Goal: Information Seeking & Learning: Learn about a topic

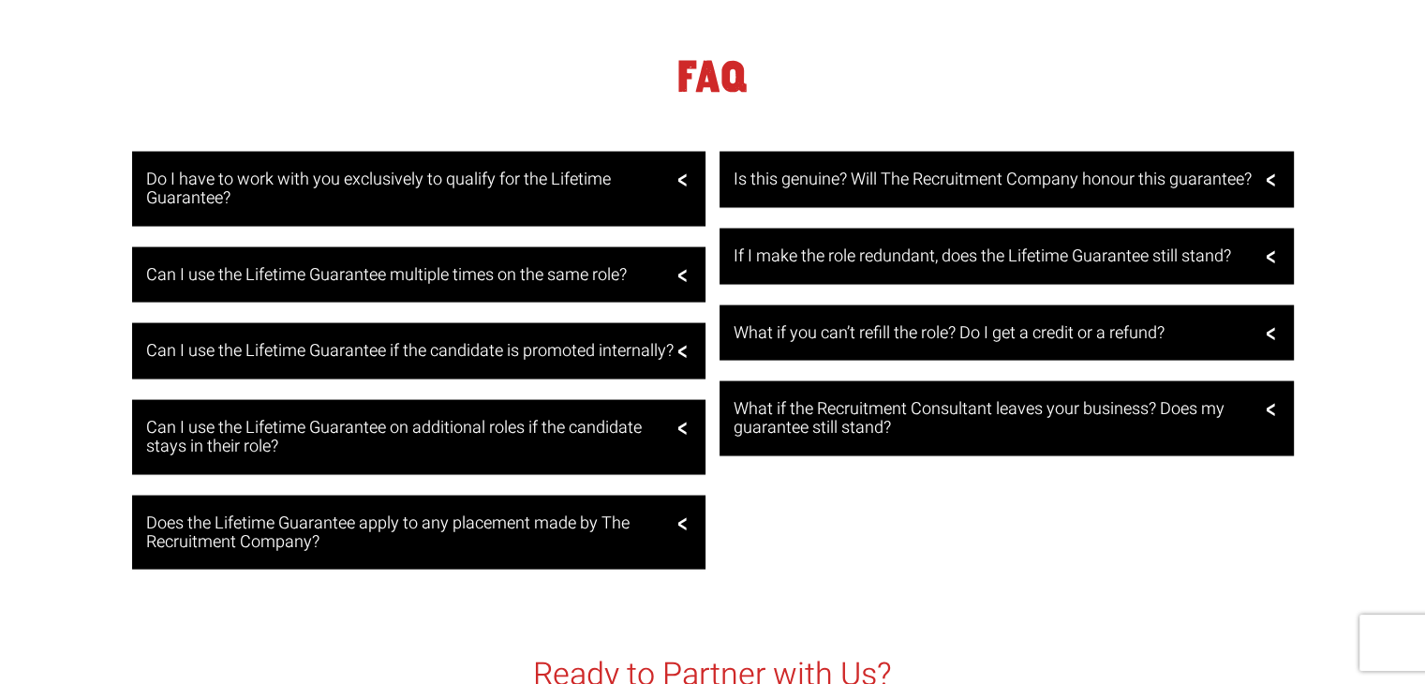
scroll to position [3655, 0]
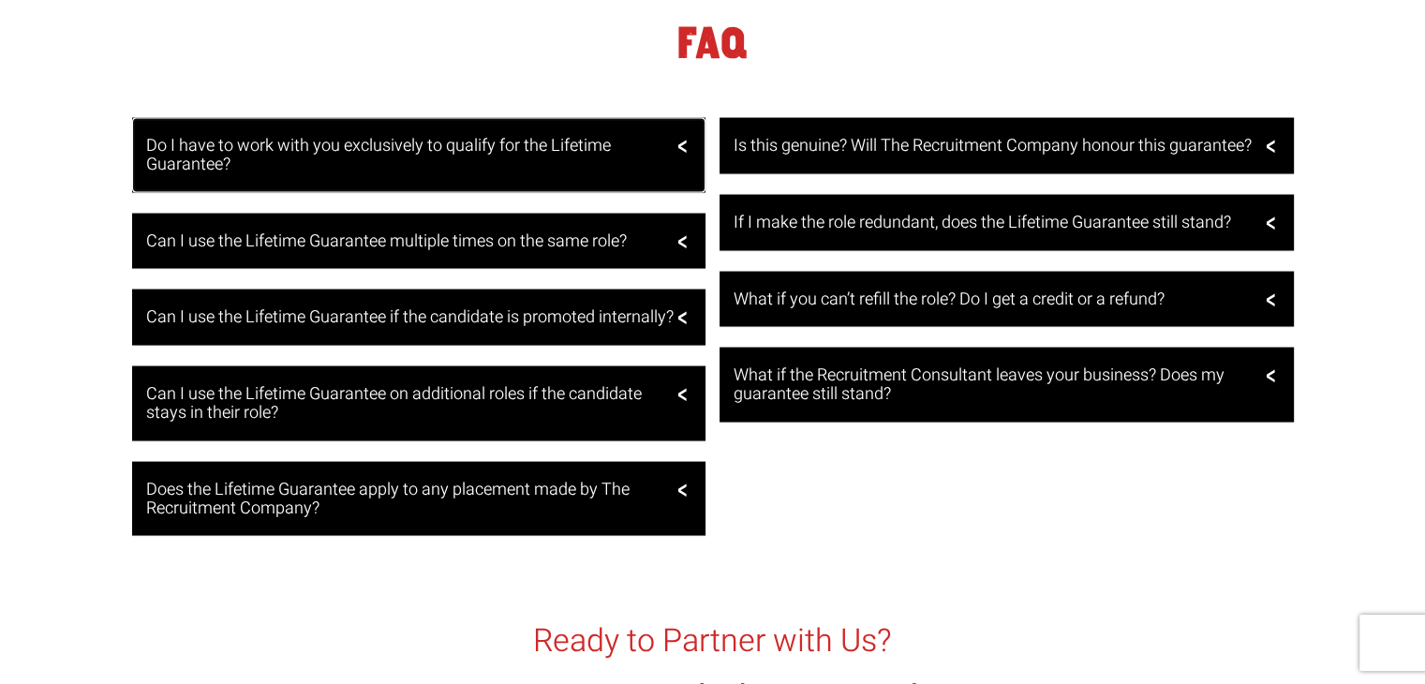
click at [542, 160] on h3 "Do I have to work with you exclusively to qualify for the Lifetime Guarantee?" at bounding box center [417, 155] width 542 height 37
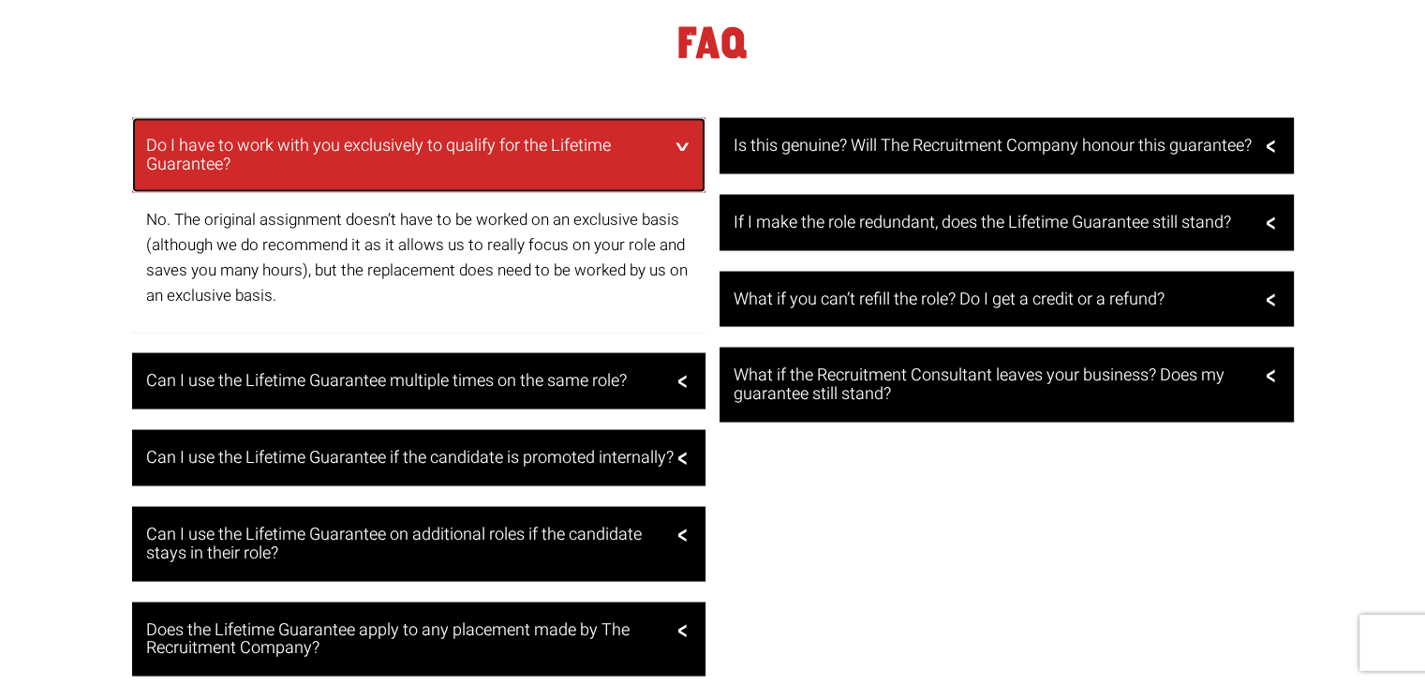
click at [542, 155] on h3 "Do I have to work with you exclusively to qualify for the Lifetime Guarantee?" at bounding box center [417, 155] width 542 height 37
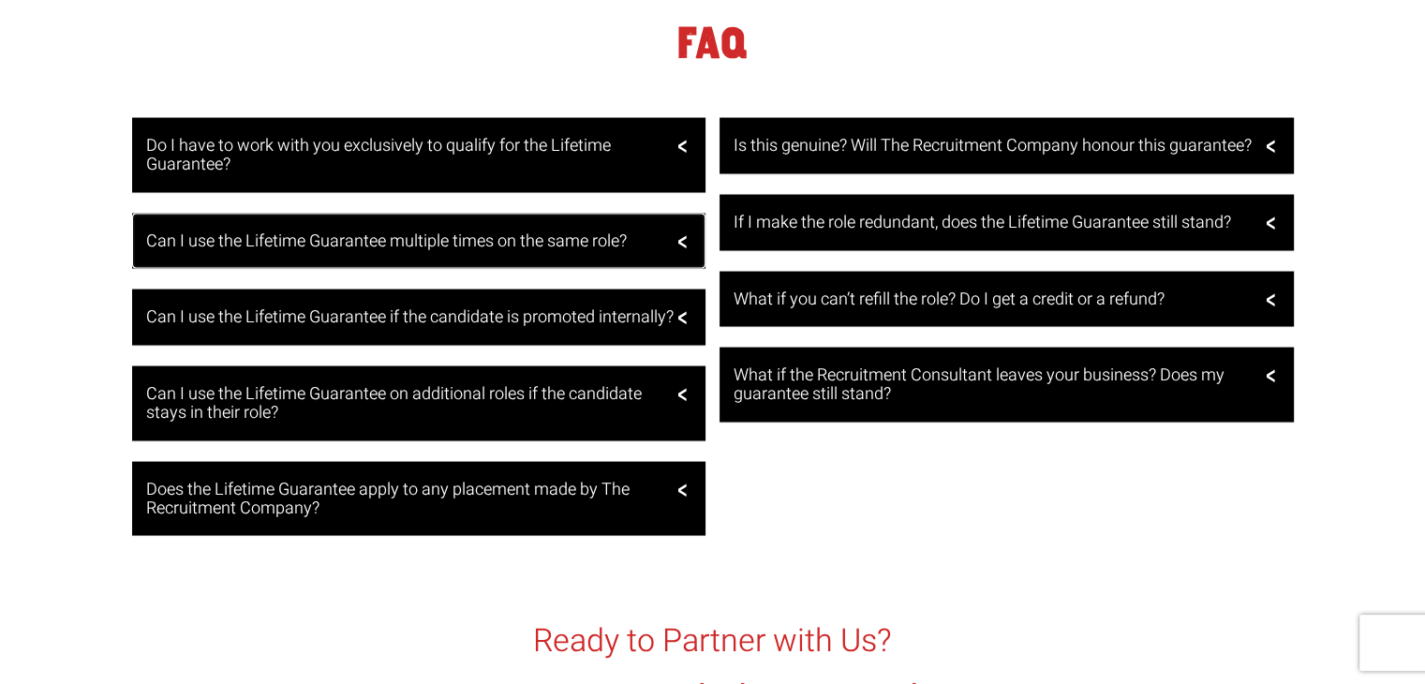
click at [526, 239] on h3 "Can I use the Lifetime Guarantee multiple times on the same role?" at bounding box center [417, 241] width 542 height 19
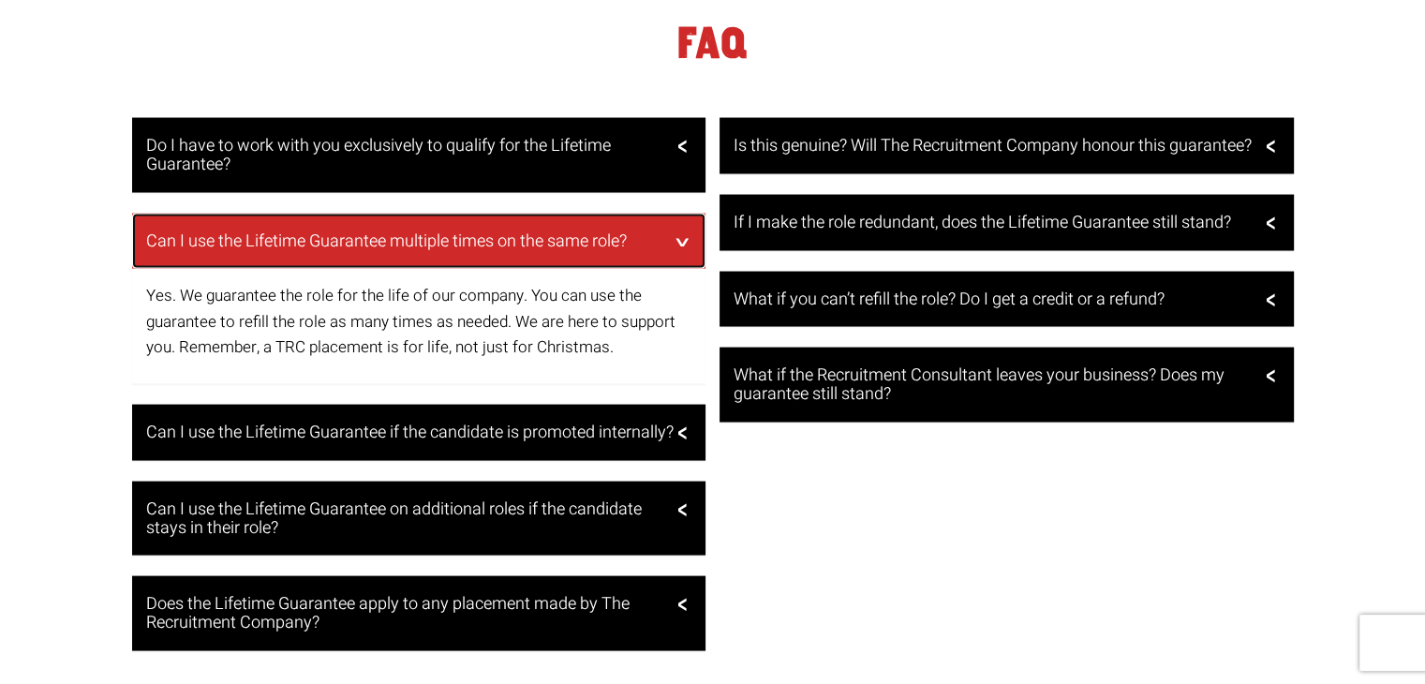
click at [525, 241] on h3 "Can I use the Lifetime Guarantee multiple times on the same role?" at bounding box center [417, 241] width 542 height 19
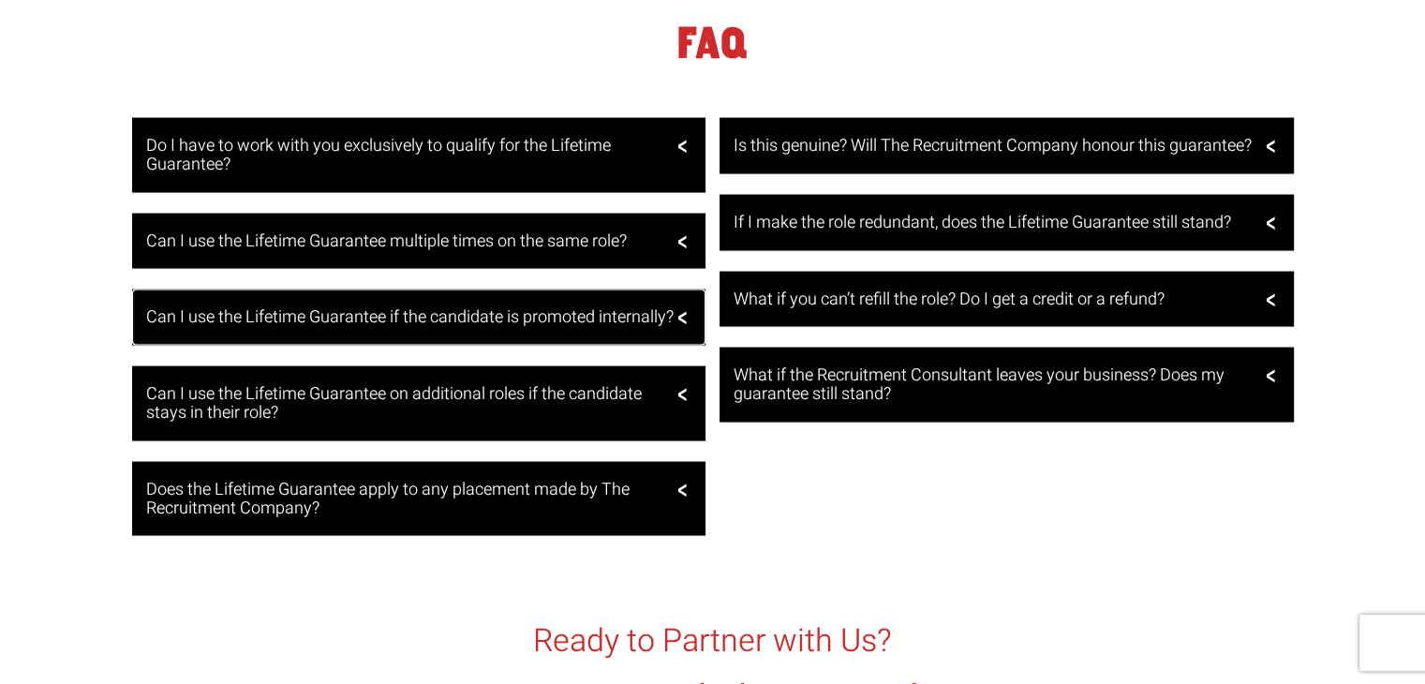
click at [491, 320] on h3 "Can I use the Lifetime Guarantee if the candidate is promoted internally?" at bounding box center [417, 317] width 542 height 19
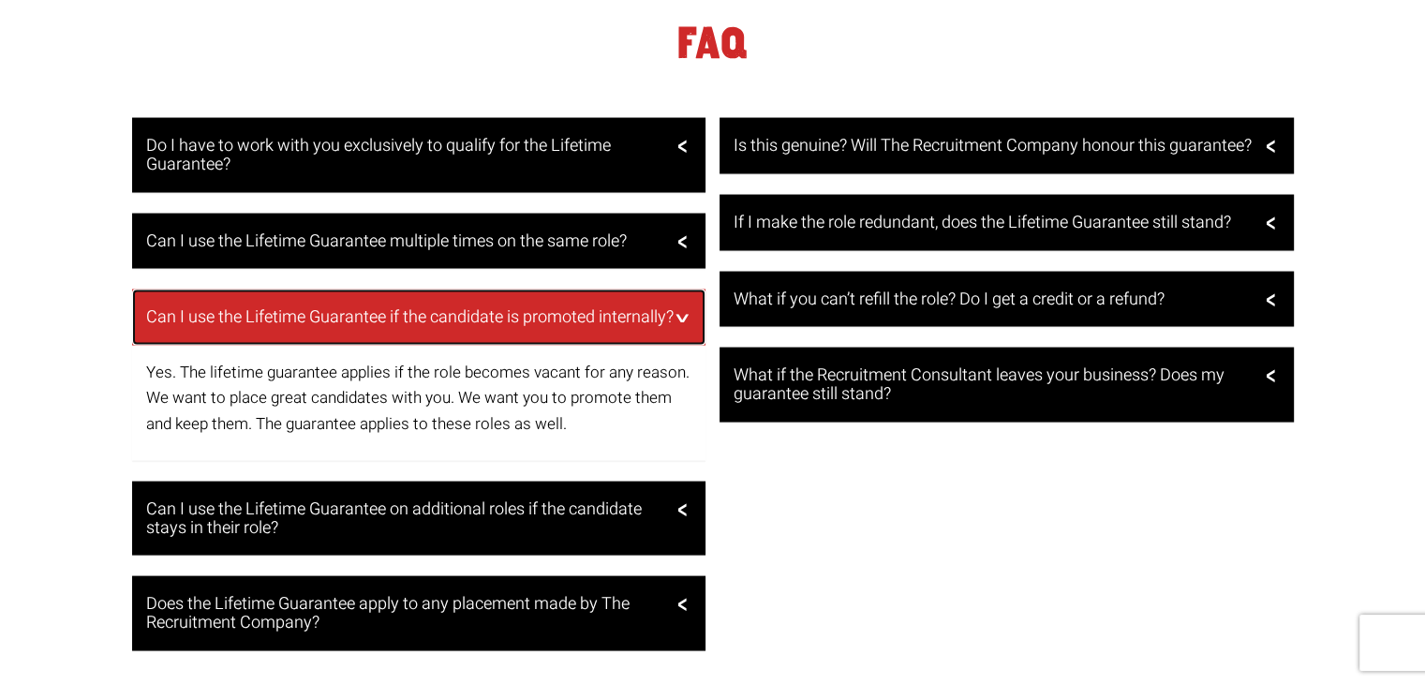
click at [491, 320] on h3 "Can I use the Lifetime Guarantee if the candidate is promoted internally?" at bounding box center [417, 317] width 542 height 19
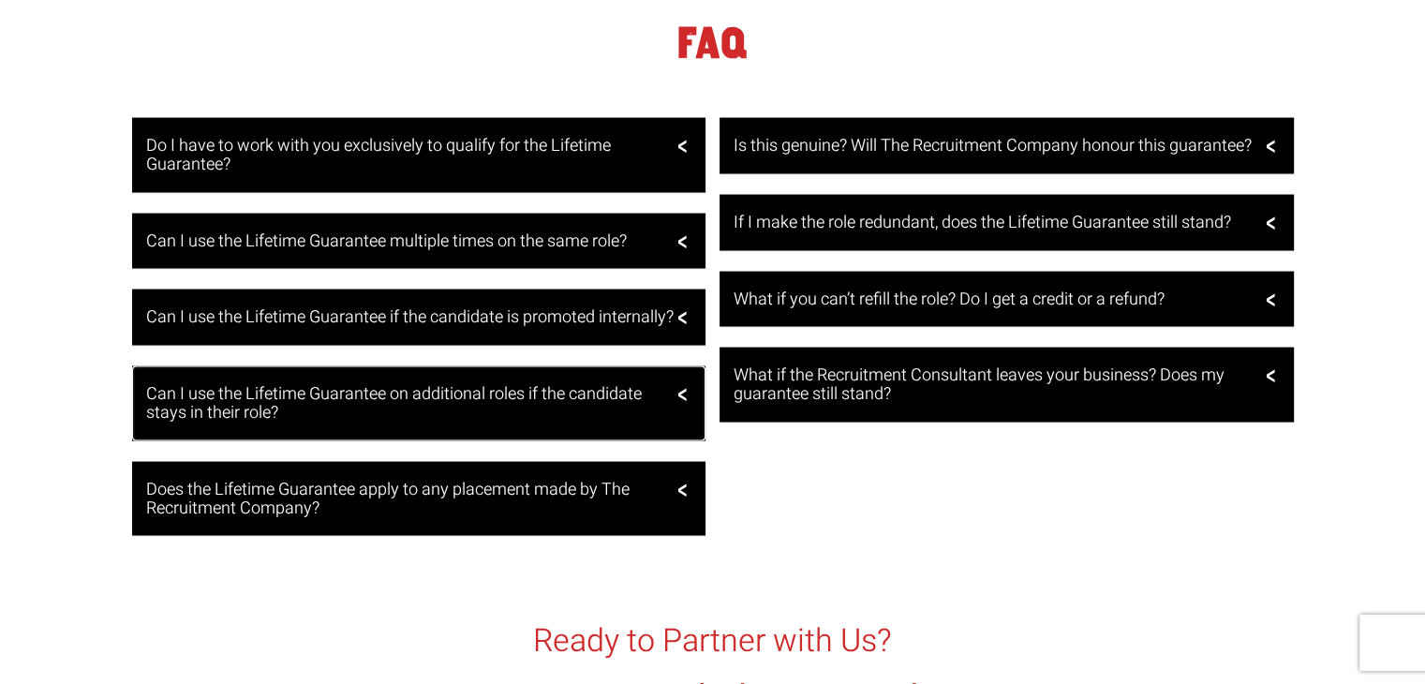
click at [470, 416] on h3 "Can I use the Lifetime Guarantee on additional roles if the candidate stays in …" at bounding box center [417, 403] width 542 height 37
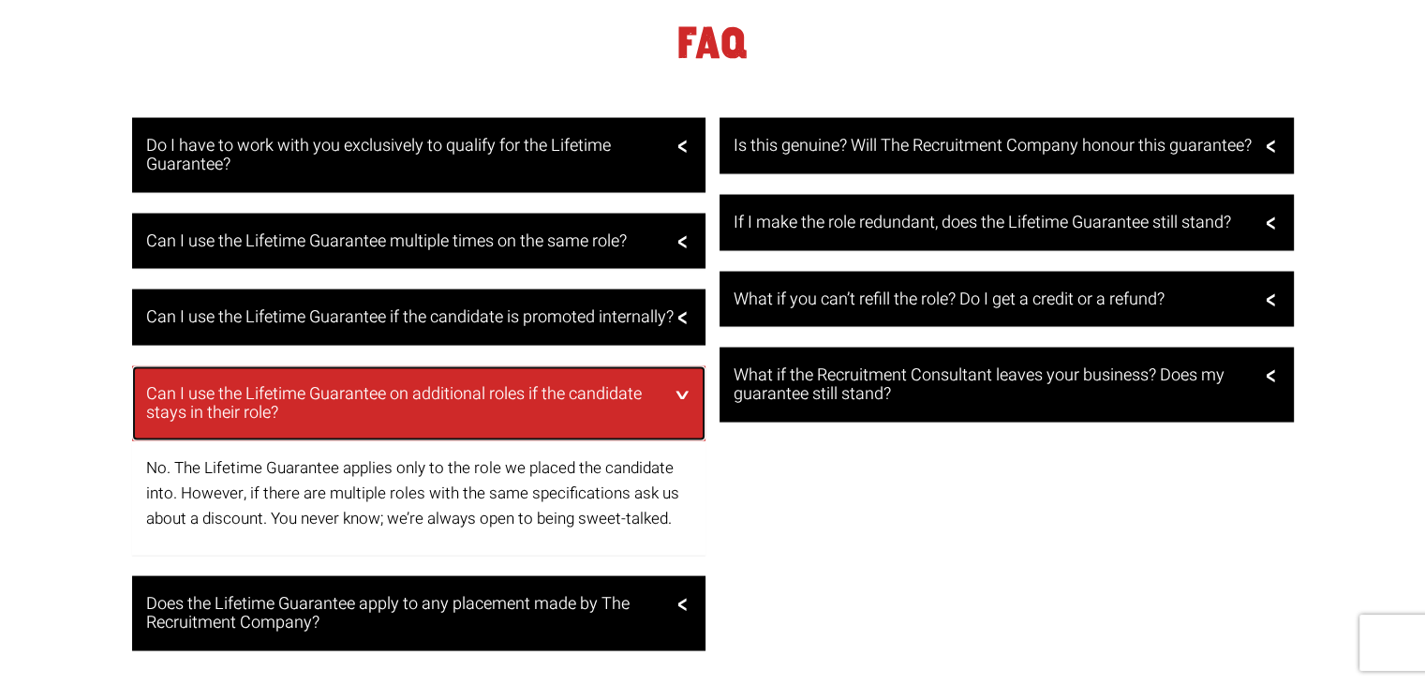
click at [470, 416] on h3 "Can I use the Lifetime Guarantee on additional roles if the candidate stays in …" at bounding box center [417, 403] width 542 height 37
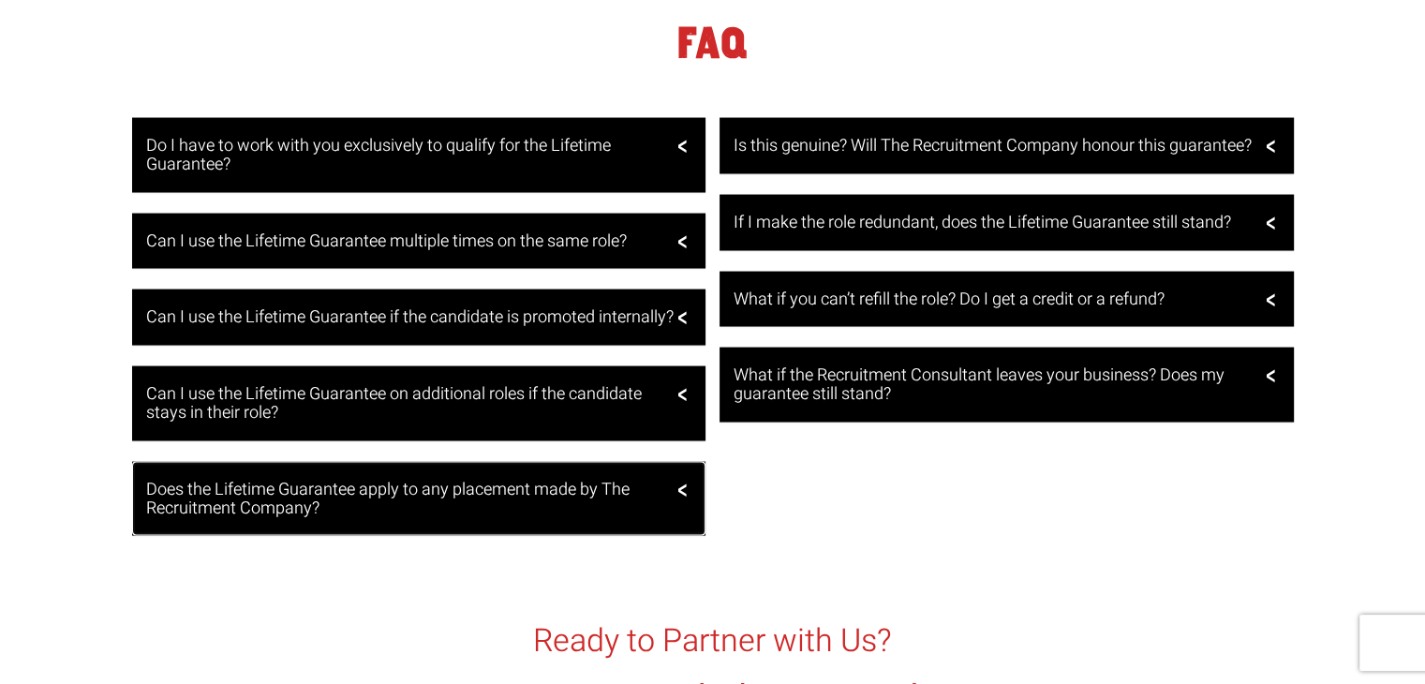
click at [439, 514] on h3 "Does the Lifetime Guarantee apply to any placement made by The Recruitment Comp…" at bounding box center [417, 499] width 542 height 37
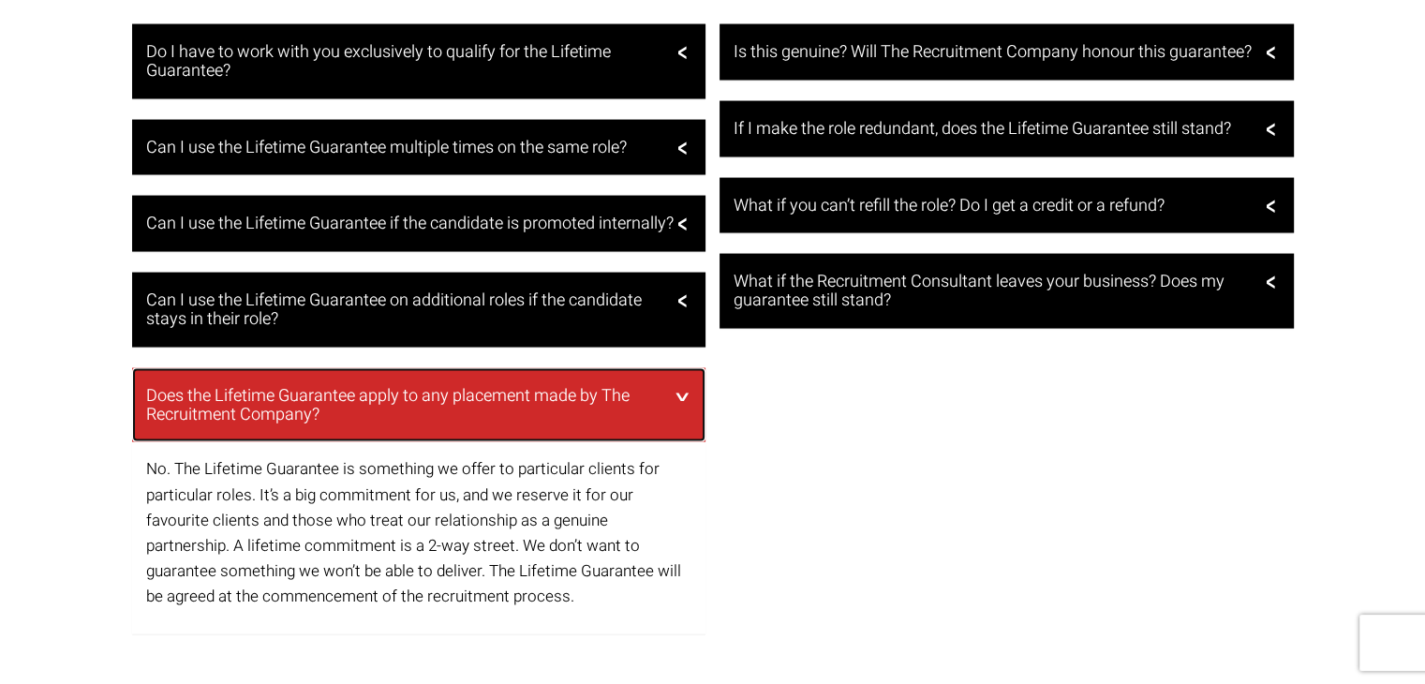
scroll to position [3842, 0]
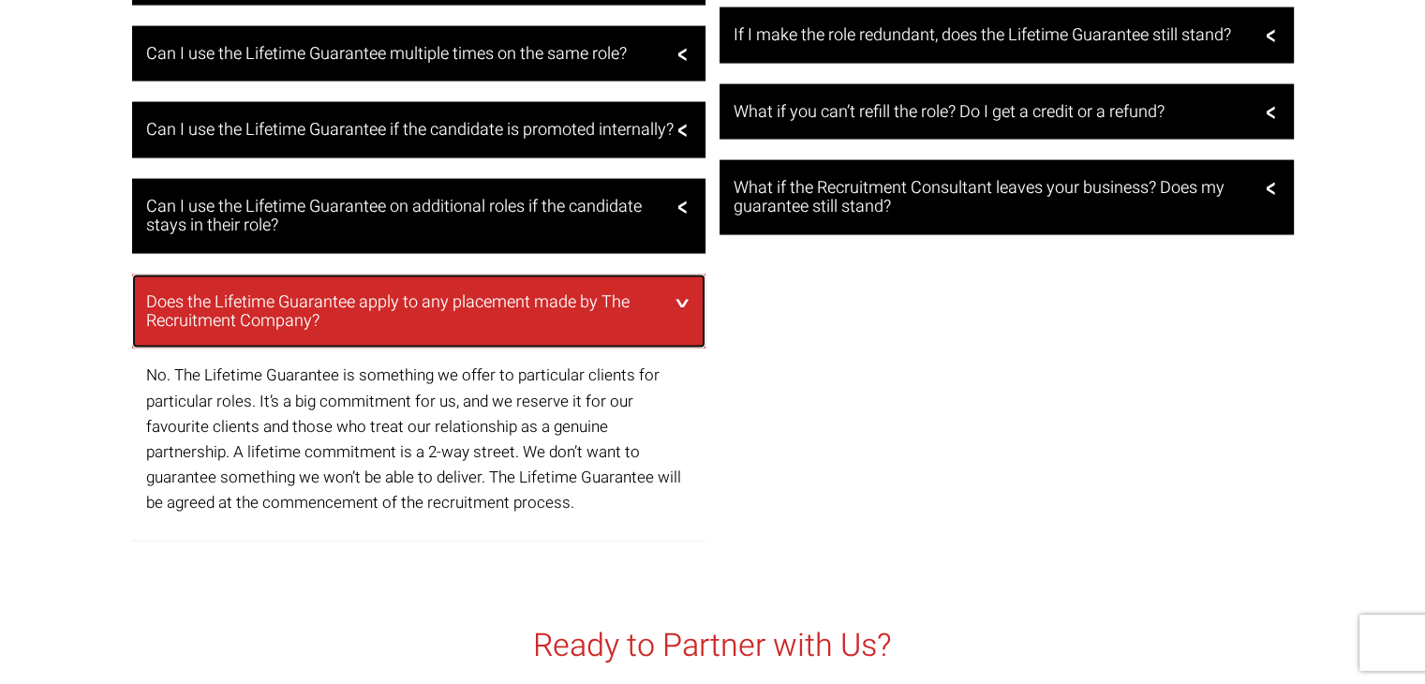
click at [539, 325] on h3 "Does the Lifetime Guarantee apply to any placement made by The Recruitment Comp…" at bounding box center [417, 311] width 542 height 37
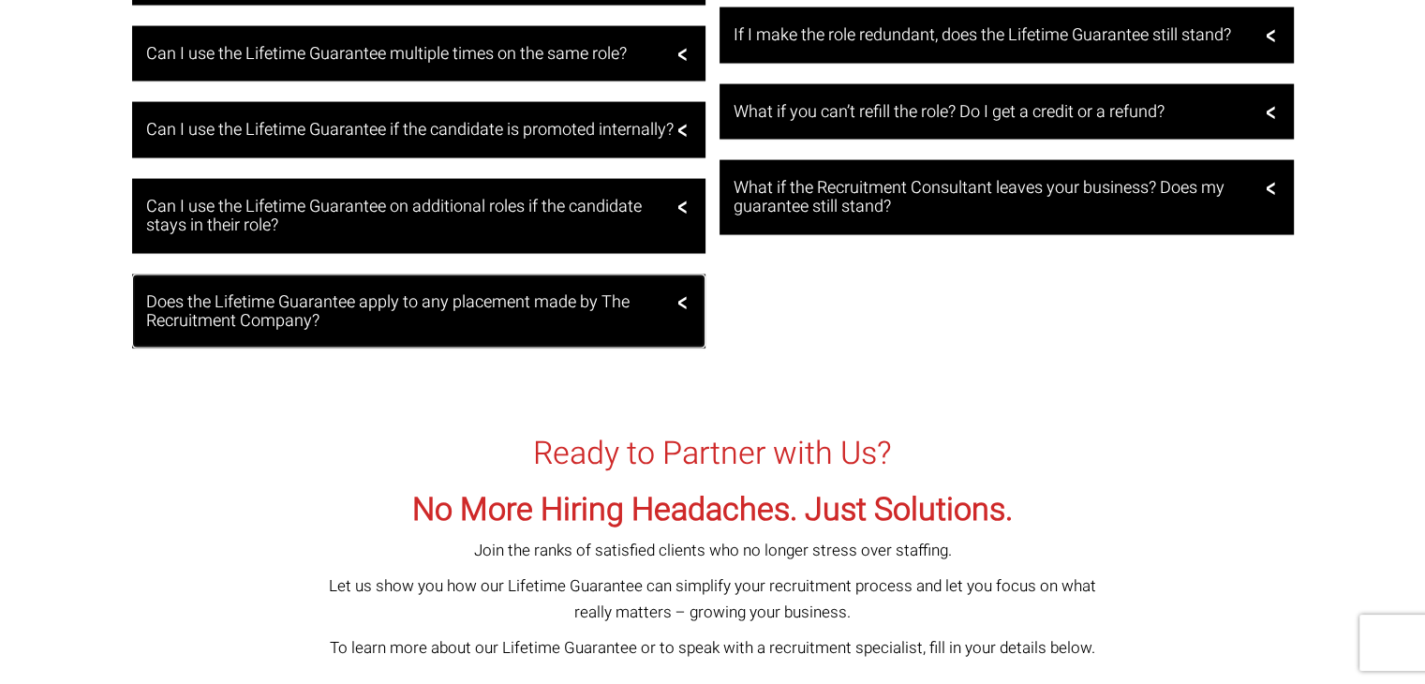
scroll to position [3655, 0]
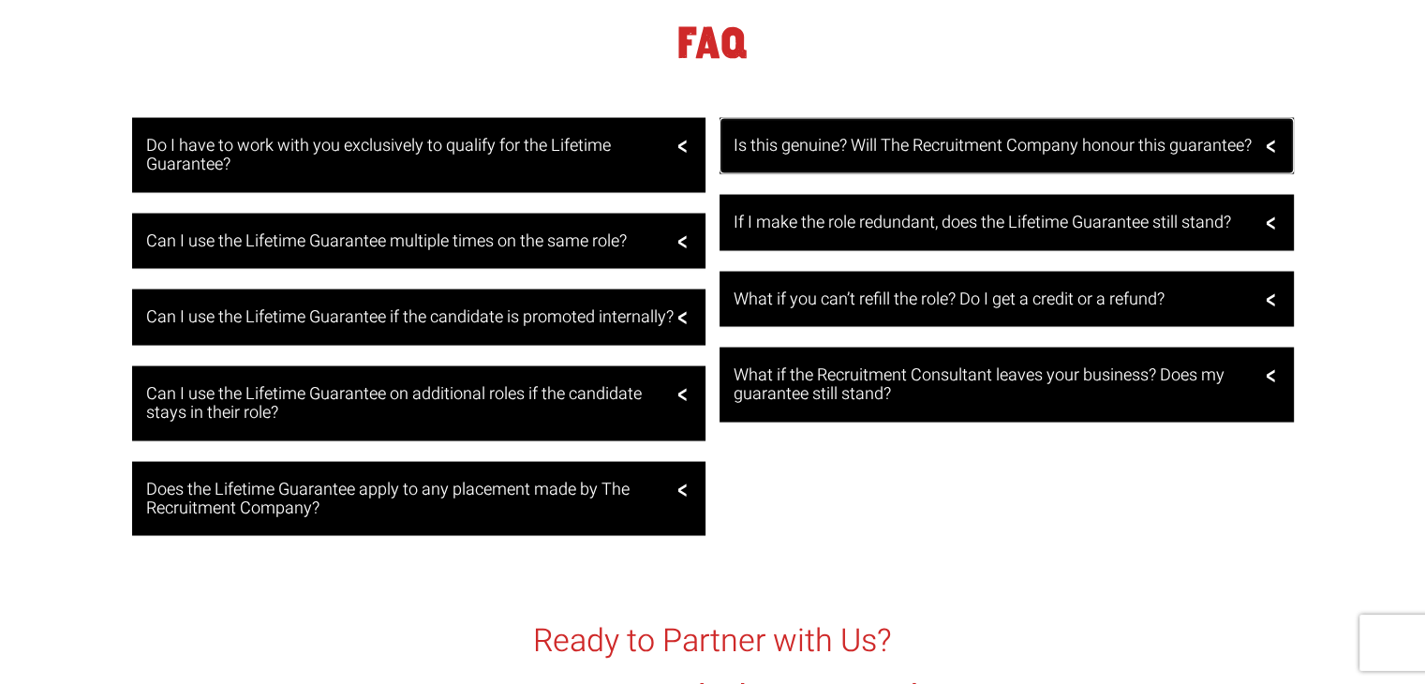
click at [945, 151] on h3 "Is this genuine? Will The Recruitment Company honour this guarantee?" at bounding box center [1005, 146] width 542 height 19
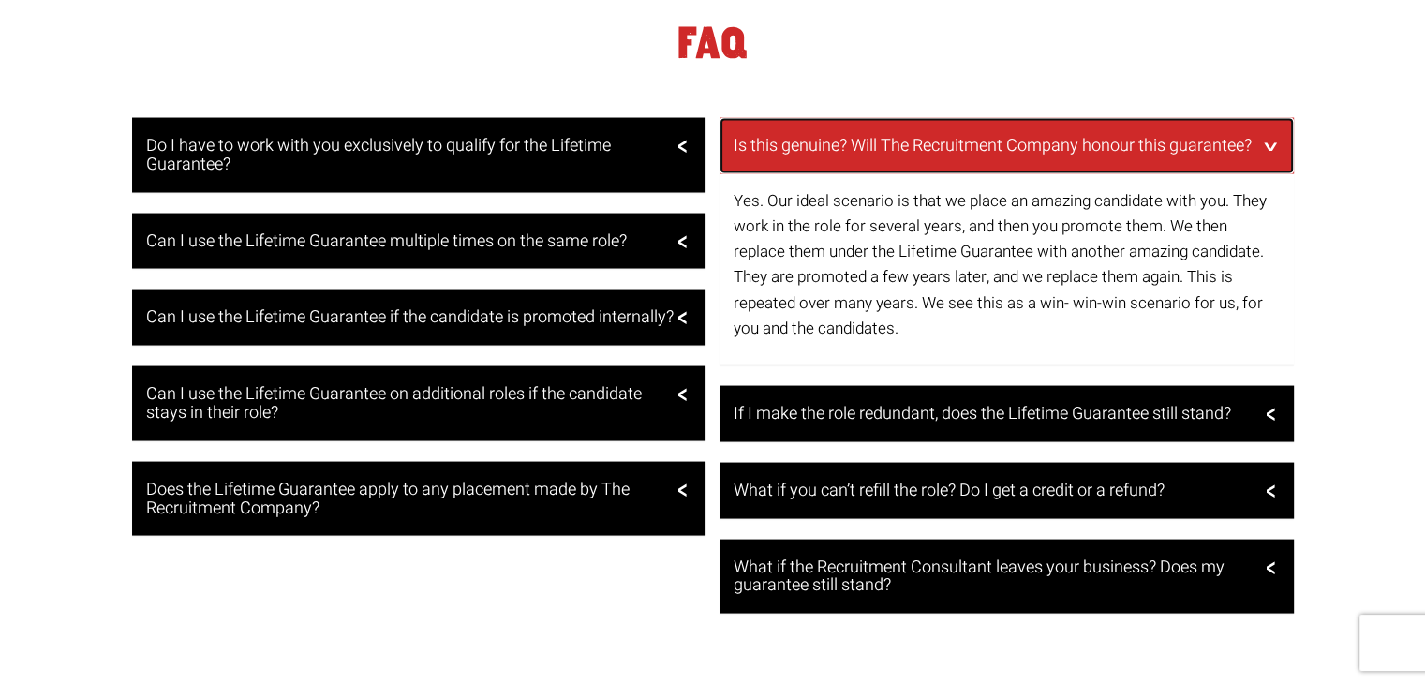
click at [945, 151] on h3 "Is this genuine? Will The Recruitment Company honour this guarantee?" at bounding box center [1005, 146] width 542 height 19
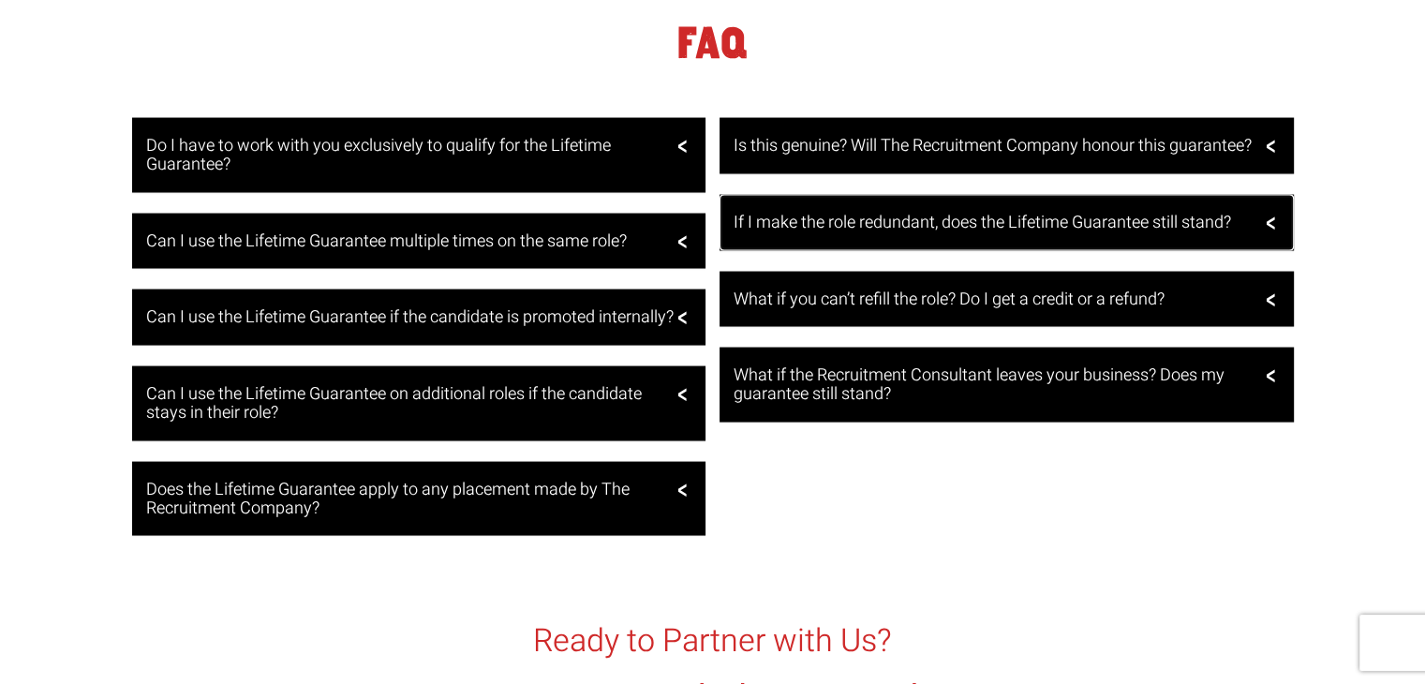
click at [945, 224] on h3 "If I make the role redundant, does the Lifetime Guarantee still stand?" at bounding box center [1005, 223] width 542 height 19
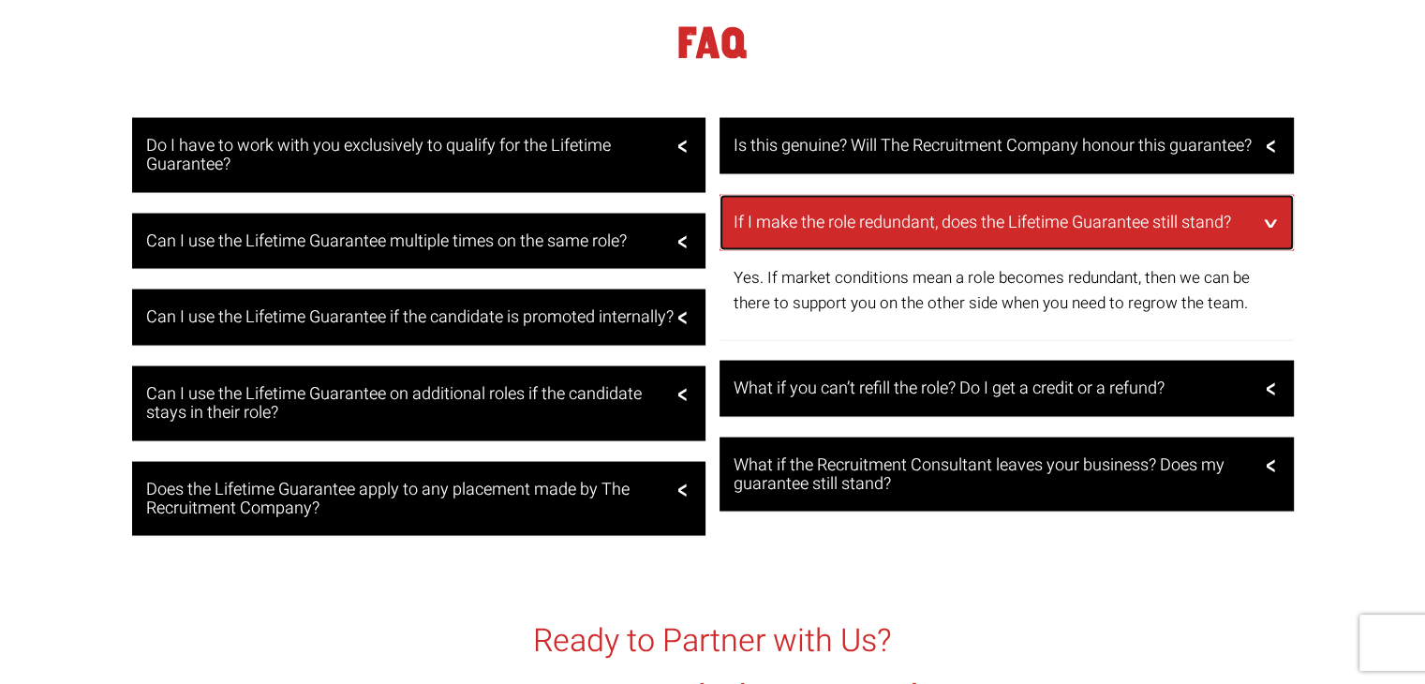
click at [945, 224] on h3 "If I make the role redundant, does the Lifetime Guarantee still stand?" at bounding box center [1005, 223] width 542 height 19
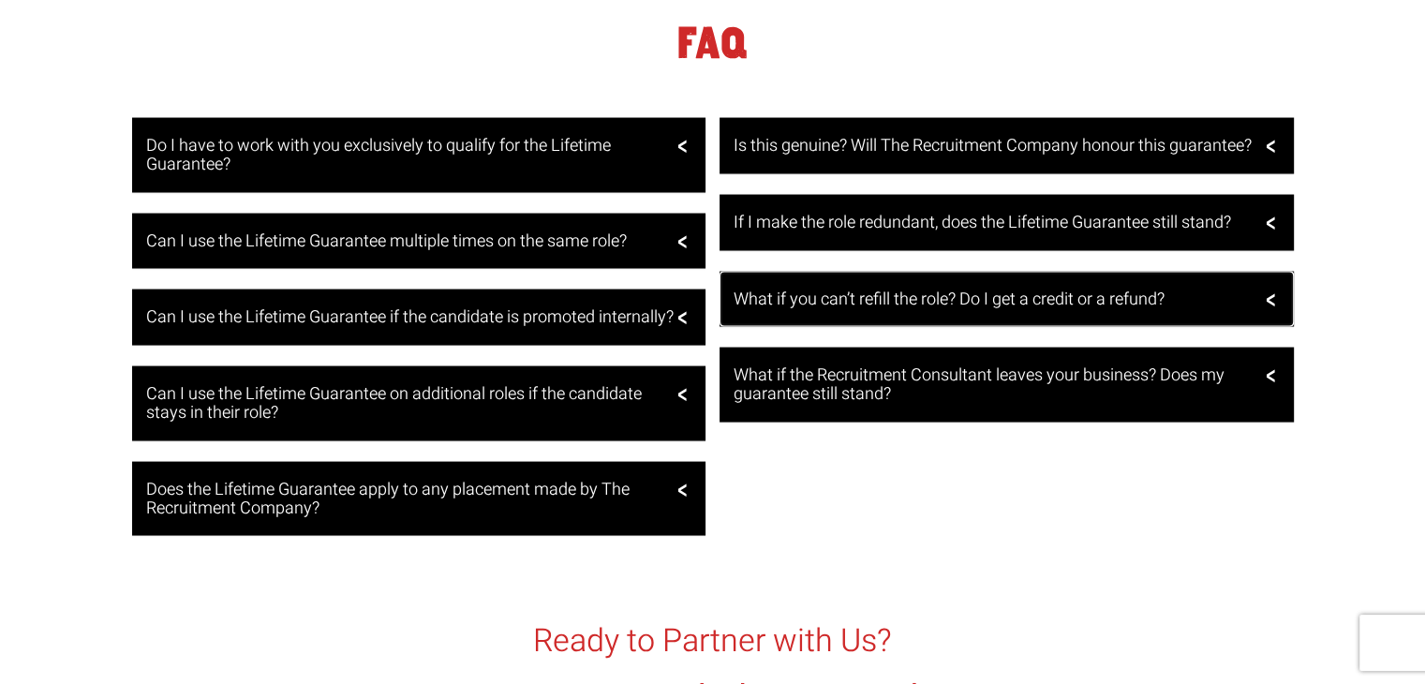
click at [920, 307] on h3 "What if you can’t refill the role? Do I get a credit or a refund?" at bounding box center [1005, 300] width 542 height 19
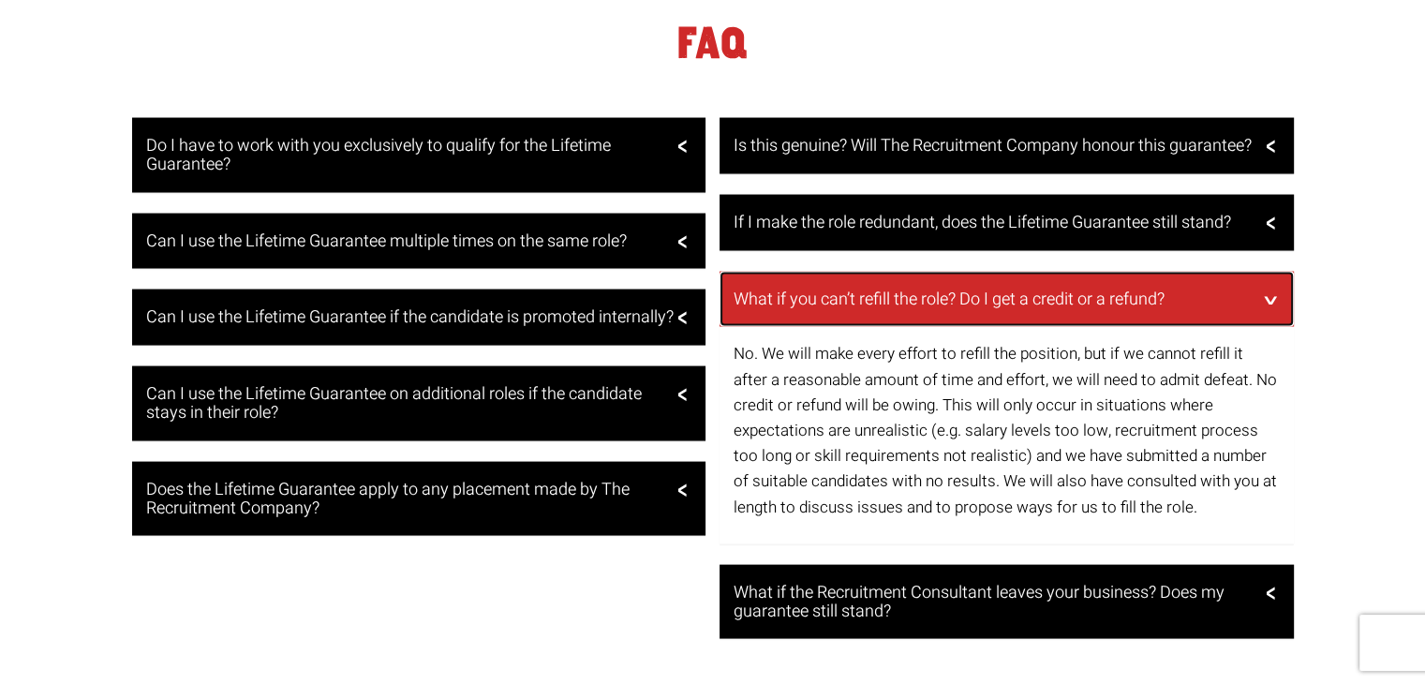
click at [920, 307] on h3 "What if you can’t refill the role? Do I get a credit or a refund?" at bounding box center [1005, 300] width 542 height 19
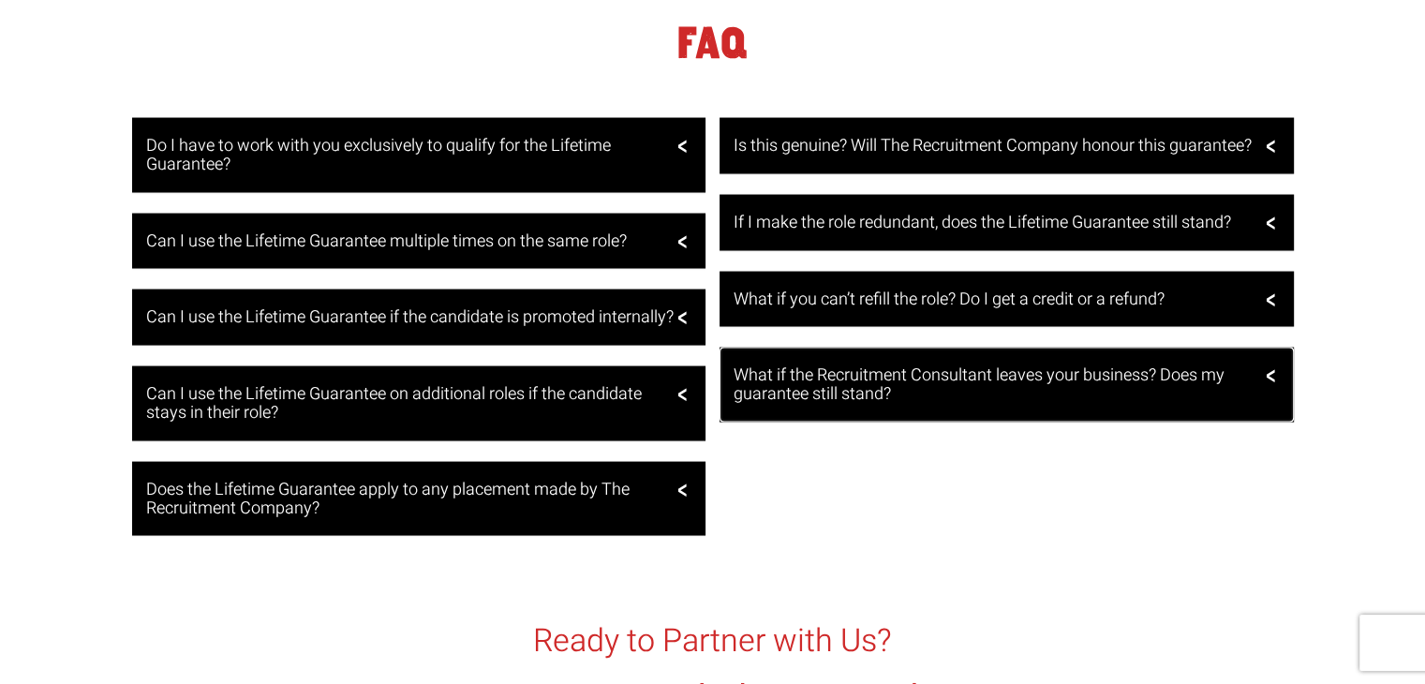
click at [911, 387] on h3 "What if the Recruitment Consultant leaves your business? Does my guarantee stil…" at bounding box center [1005, 384] width 542 height 37
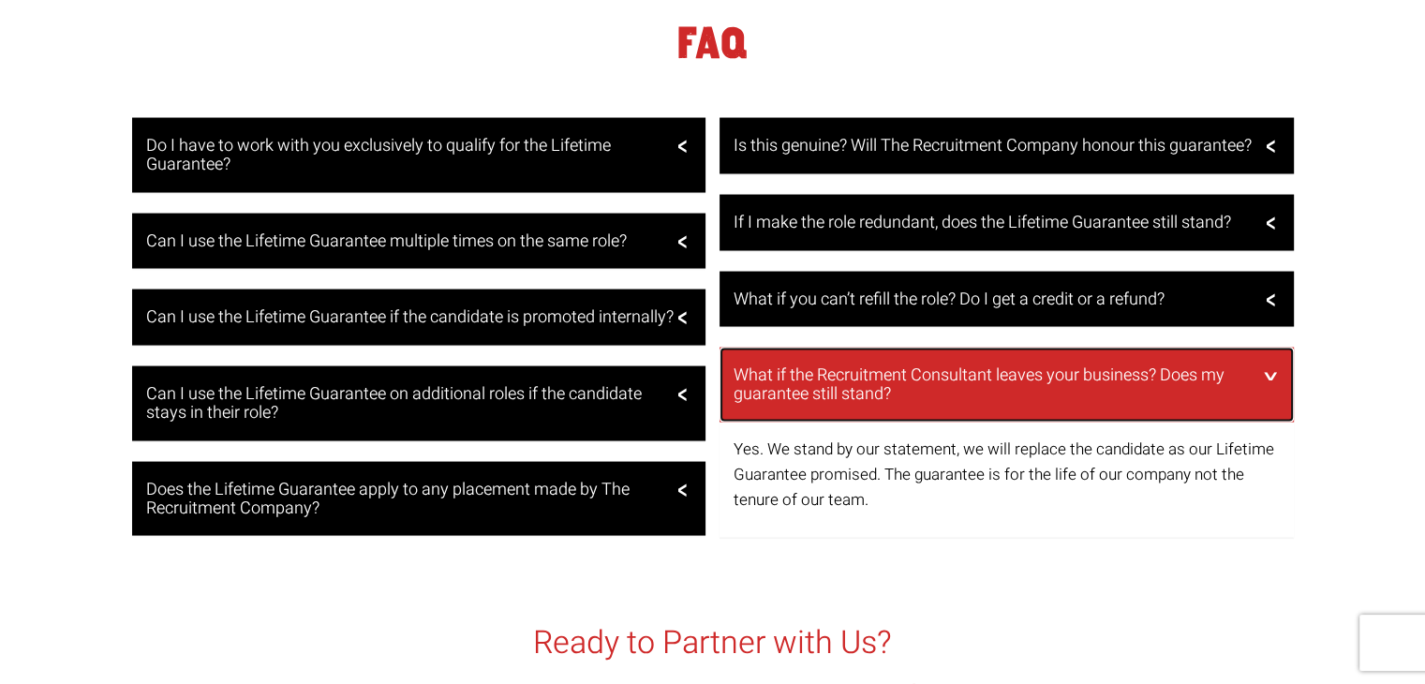
click at [911, 387] on h3 "What if the Recruitment Consultant leaves your business? Does my guarantee stil…" at bounding box center [1005, 384] width 542 height 37
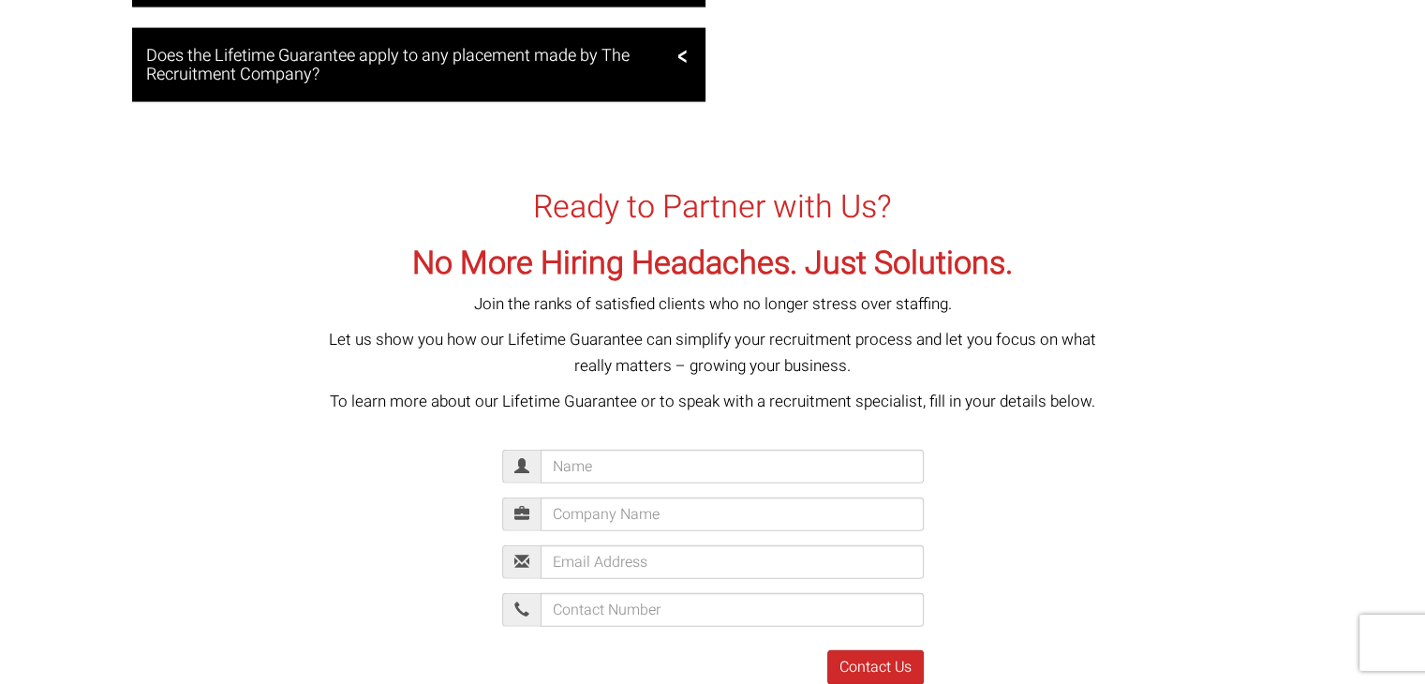
scroll to position [4069, 0]
